Goal: Task Accomplishment & Management: Use online tool/utility

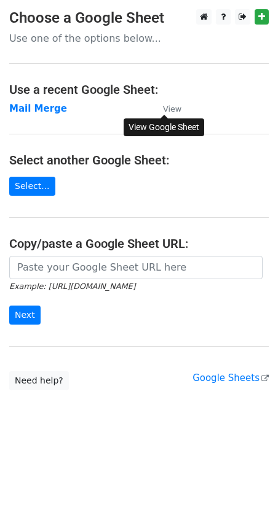
click at [173, 109] on small "View" at bounding box center [172, 108] width 18 height 9
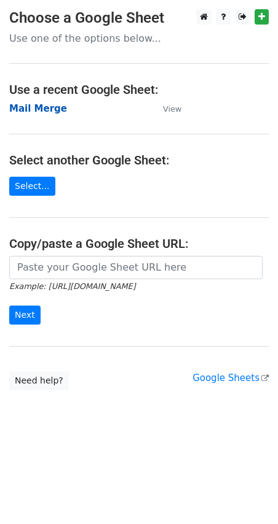
click at [34, 111] on strong "Mail Merge" at bounding box center [38, 108] width 58 height 11
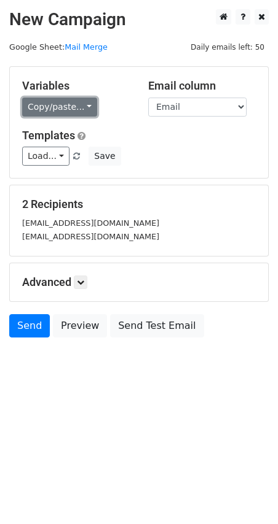
click at [72, 109] on link "Copy/paste..." at bounding box center [59, 107] width 75 height 19
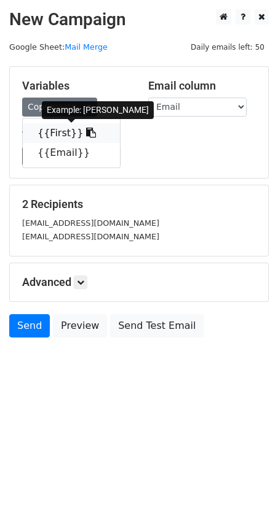
click at [57, 134] on link "{{First}}" at bounding box center [71, 133] width 97 height 20
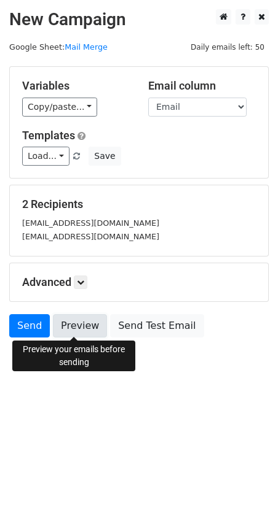
click at [74, 332] on link "Preview" at bounding box center [80, 325] width 54 height 23
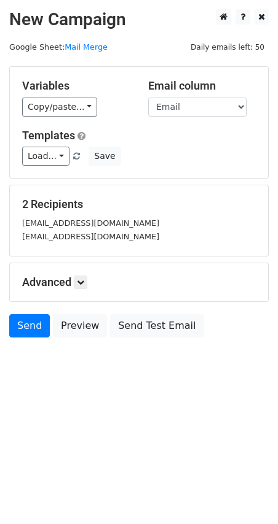
click at [135, 499] on html "New Campaign Daily emails left: 50 Google Sheet: Mail Merge Variables Copy/past…" at bounding box center [139, 262] width 278 height 524
click at [29, 324] on link "Send" at bounding box center [29, 325] width 41 height 23
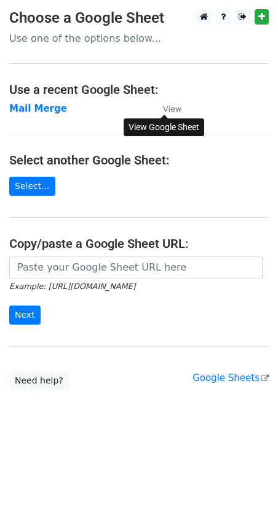
click at [173, 108] on small "View" at bounding box center [172, 108] width 18 height 9
click at [29, 110] on strong "Mail Merge" at bounding box center [38, 108] width 58 height 11
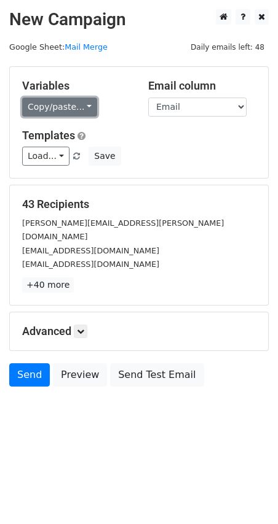
click at [72, 107] on link "Copy/paste..." at bounding box center [59, 107] width 75 height 19
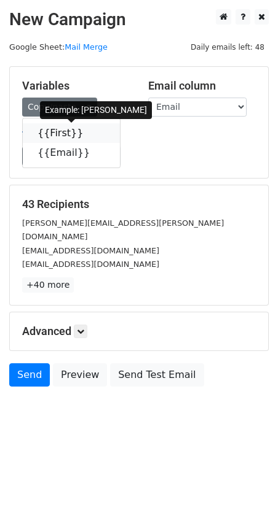
drag, startPoint x: 54, startPoint y: 131, endPoint x: 42, endPoint y: 135, distance: 12.8
click at [54, 131] on link "{{First}}" at bounding box center [71, 133] width 97 height 20
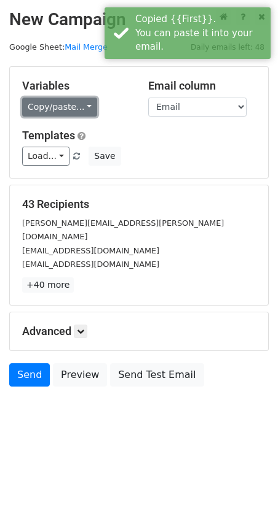
click at [79, 101] on link "Copy/paste..." at bounding box center [59, 107] width 75 height 19
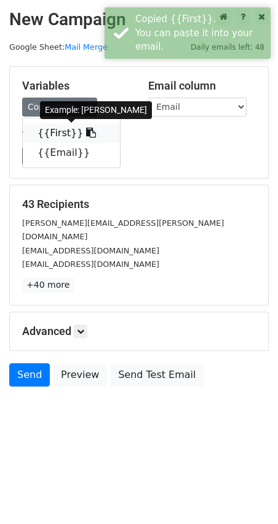
click at [47, 134] on link "{{First}}" at bounding box center [71, 133] width 97 height 20
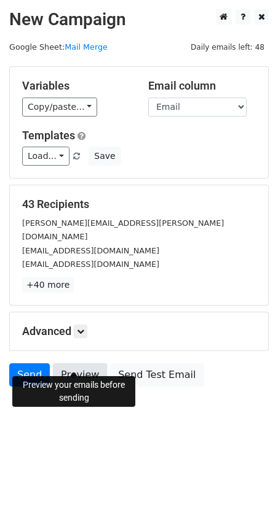
click at [74, 363] on link "Preview" at bounding box center [80, 374] width 54 height 23
click at [69, 363] on link "Preview" at bounding box center [80, 374] width 54 height 23
